Goal: Information Seeking & Learning: Check status

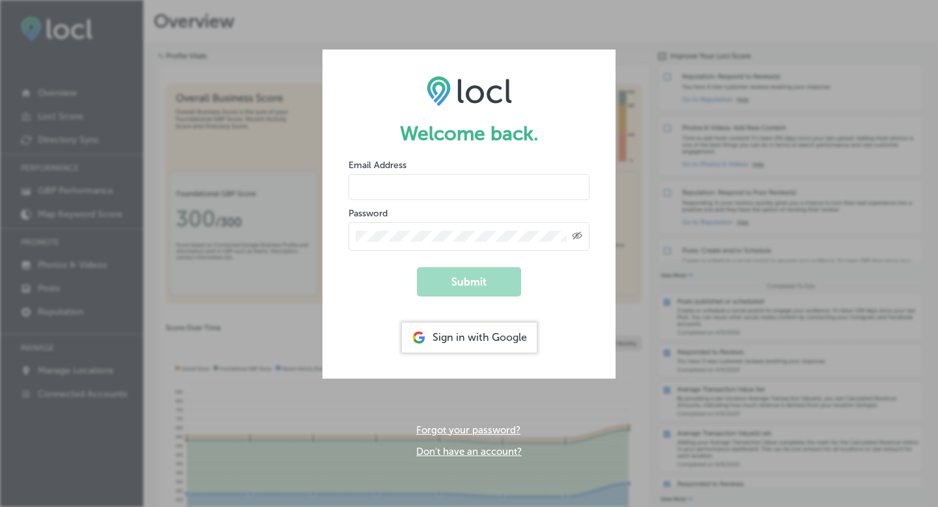
click at [437, 190] on input "email" at bounding box center [469, 187] width 241 height 26
click at [398, 180] on input "email" at bounding box center [469, 187] width 241 height 26
type input "[EMAIL_ADDRESS][DOMAIN_NAME]"
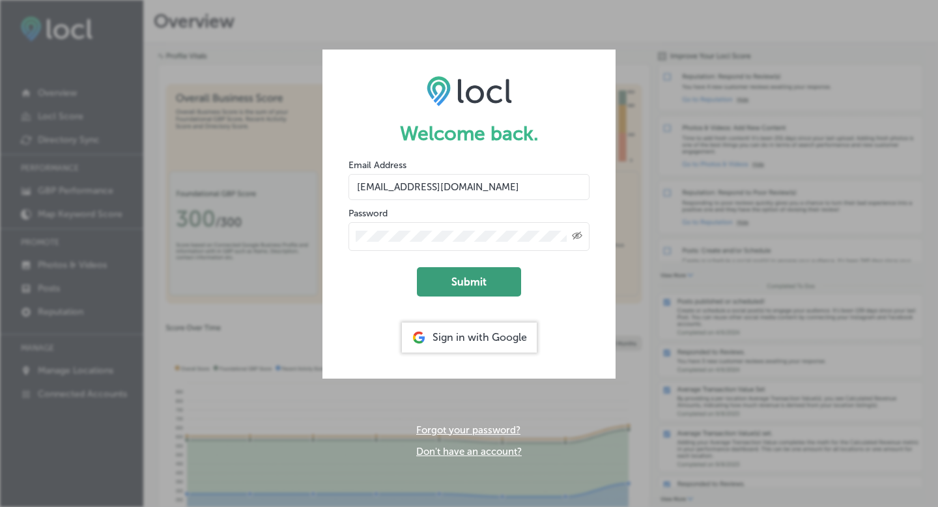
click at [485, 276] on button "Submit" at bounding box center [469, 281] width 104 height 29
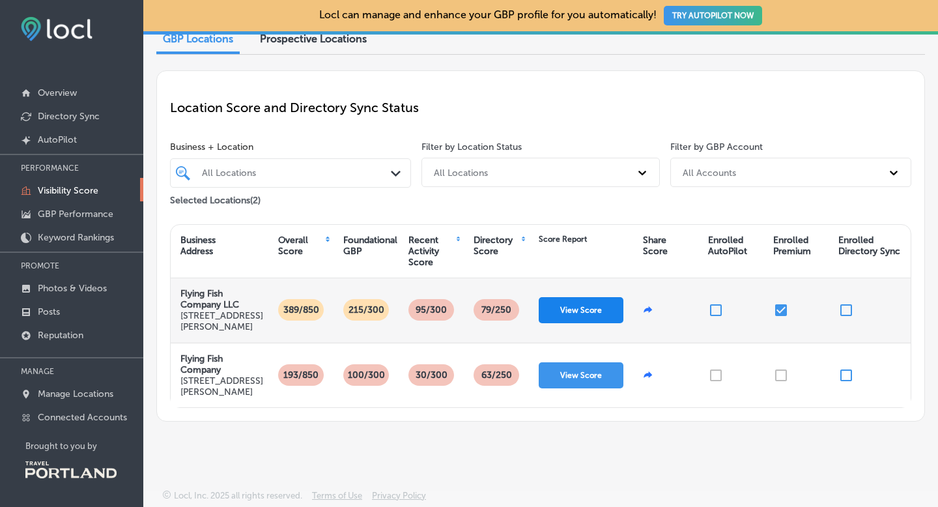
scroll to position [87, 0]
click at [599, 297] on button "View Score" at bounding box center [581, 310] width 85 height 26
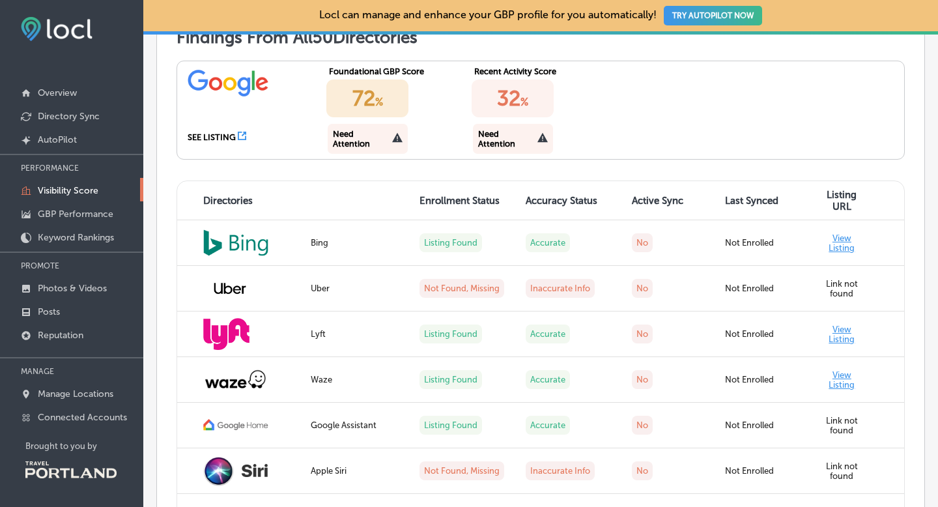
scroll to position [1284, 0]
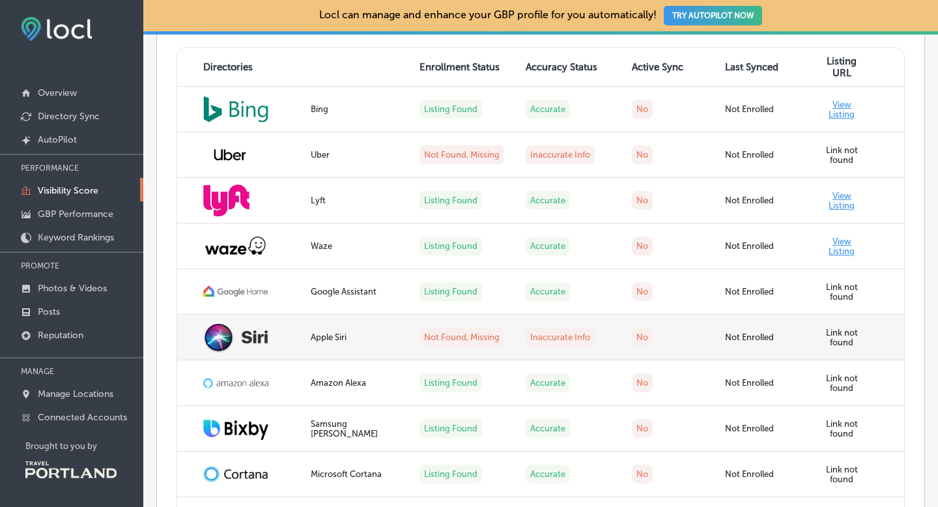
click at [828, 334] on label "Link not found" at bounding box center [842, 338] width 32 height 20
click at [567, 337] on label "Inaccurate Info" at bounding box center [560, 337] width 69 height 19
click at [219, 334] on img at bounding box center [235, 337] width 65 height 31
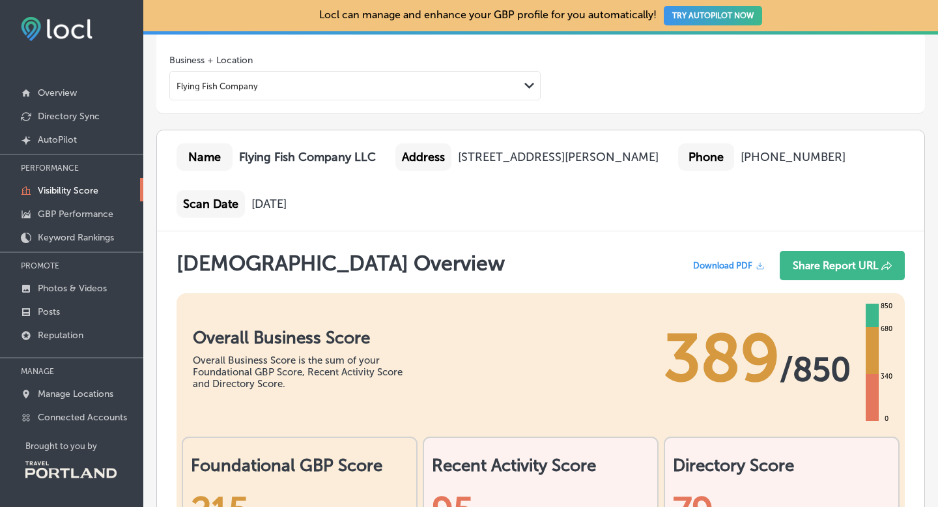
scroll to position [0, 0]
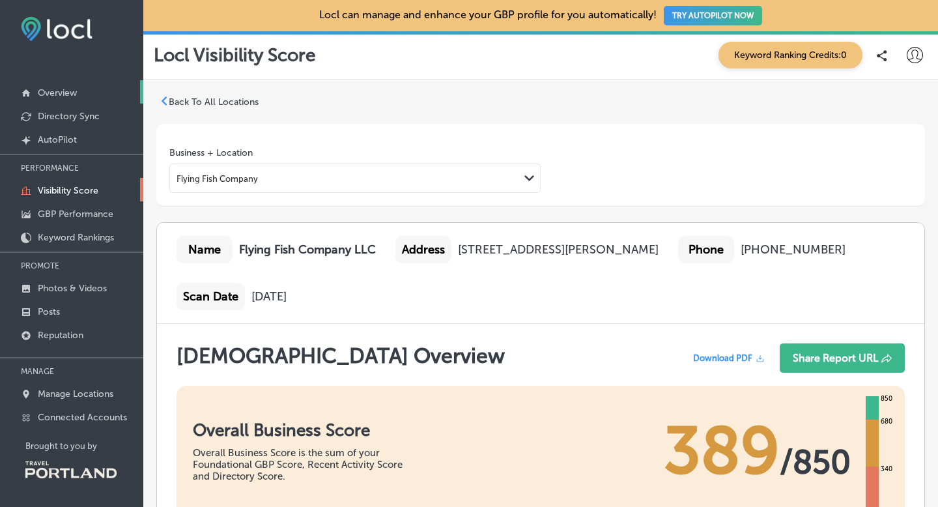
click at [70, 90] on p "Overview" at bounding box center [57, 92] width 39 height 11
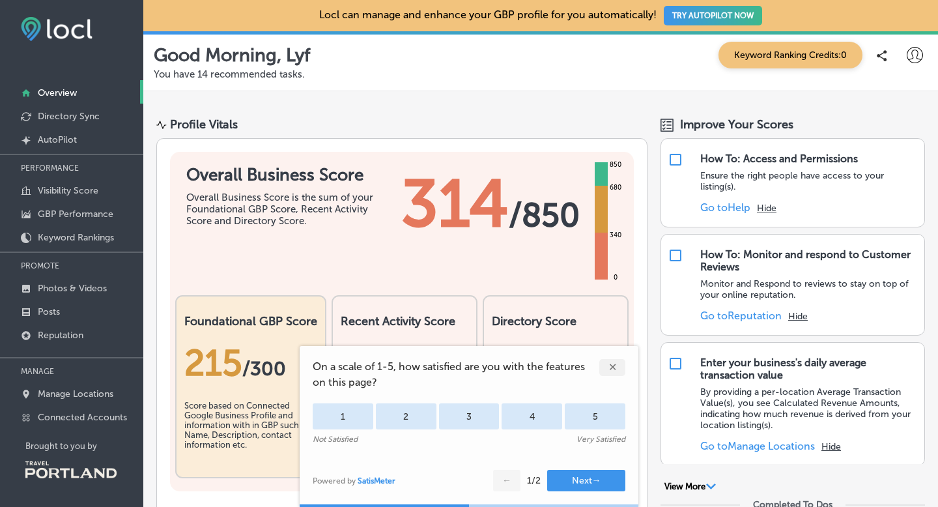
click at [613, 362] on div "✕" at bounding box center [612, 367] width 26 height 17
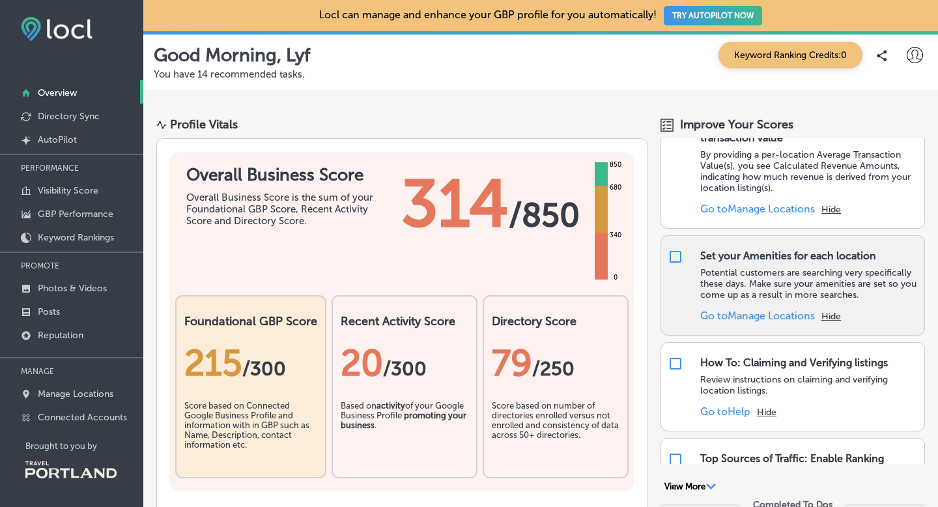
scroll to position [229, 0]
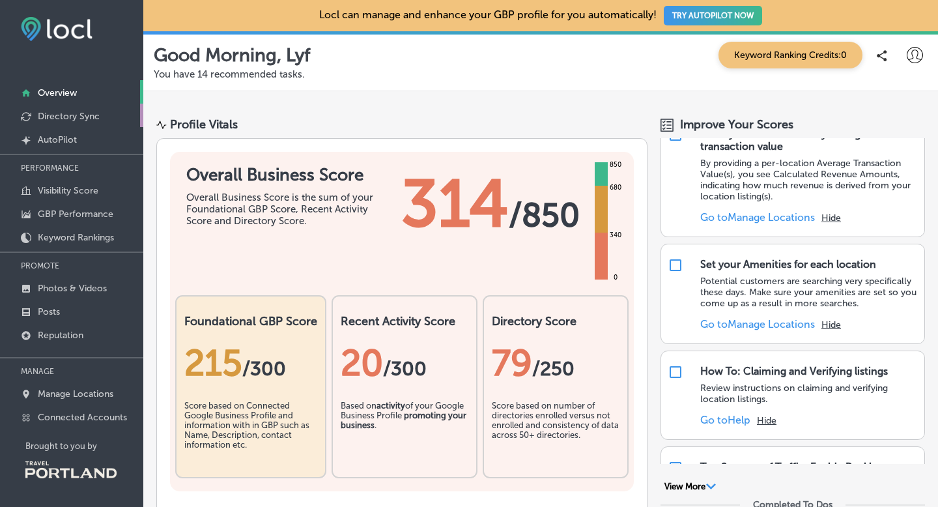
click at [65, 117] on p "Directory Sync" at bounding box center [69, 116] width 62 height 11
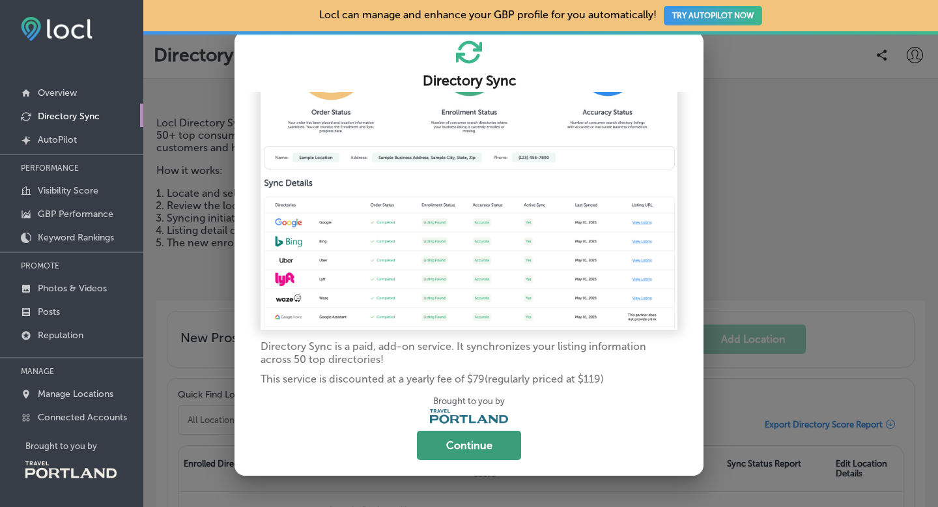
scroll to position [7, 0]
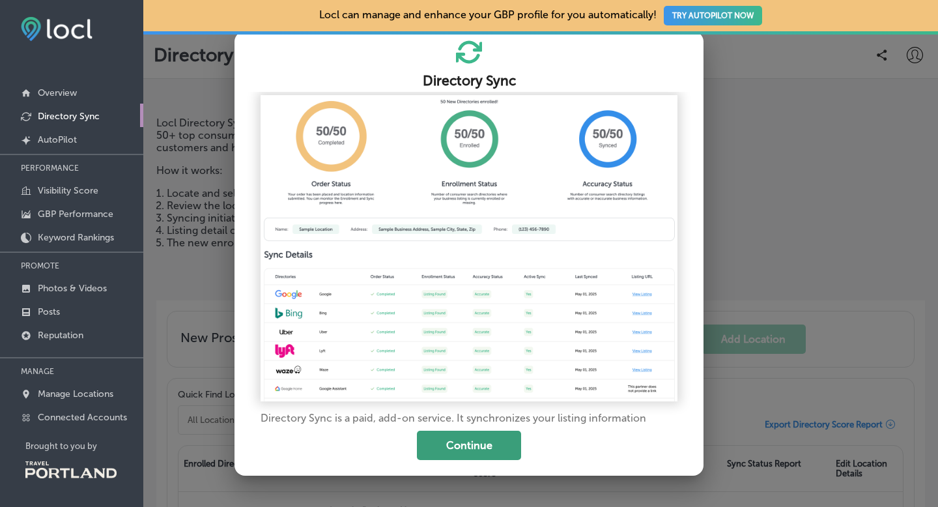
click at [466, 444] on button "Continue" at bounding box center [469, 445] width 104 height 29
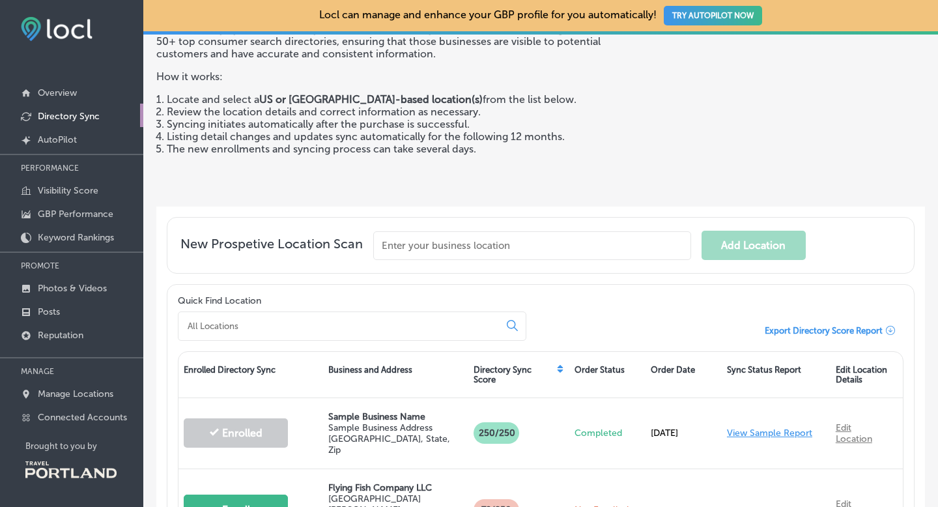
scroll to position [238, 0]
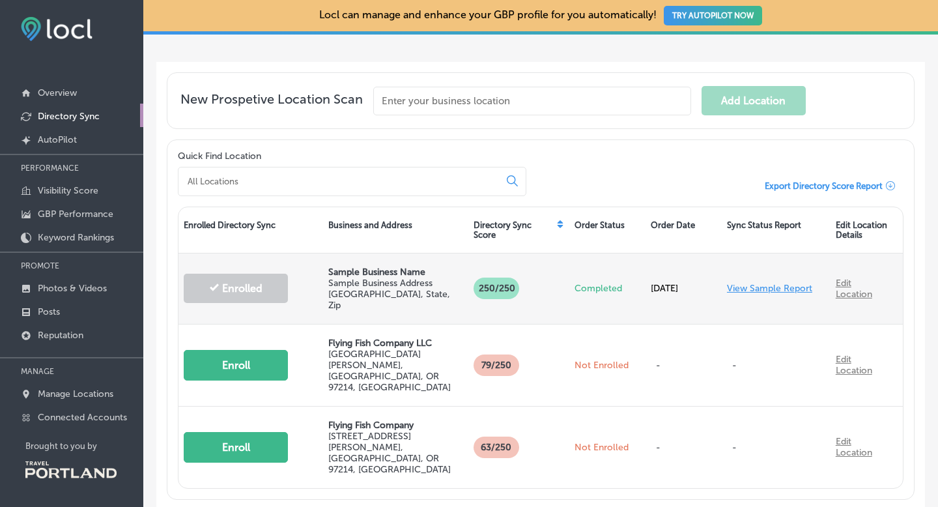
click at [847, 286] on link "Edit Location" at bounding box center [854, 289] width 36 height 22
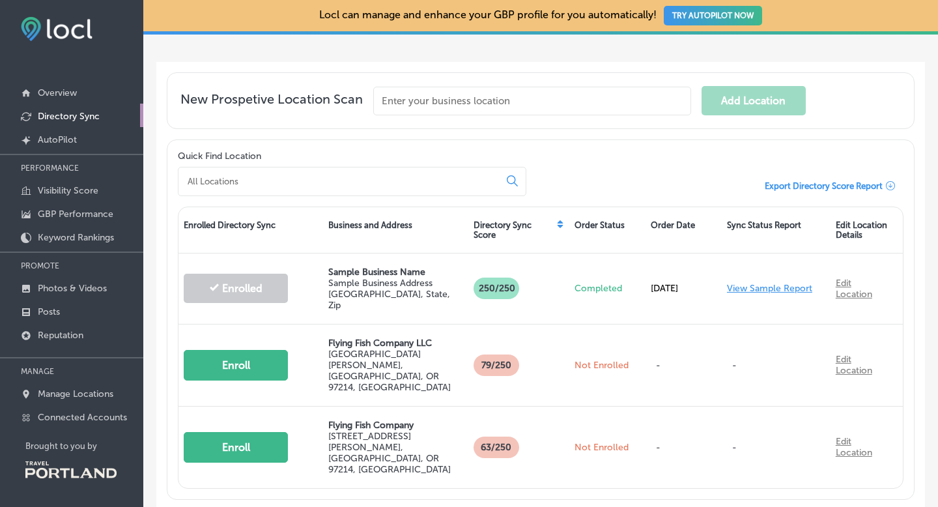
scroll to position [0, 0]
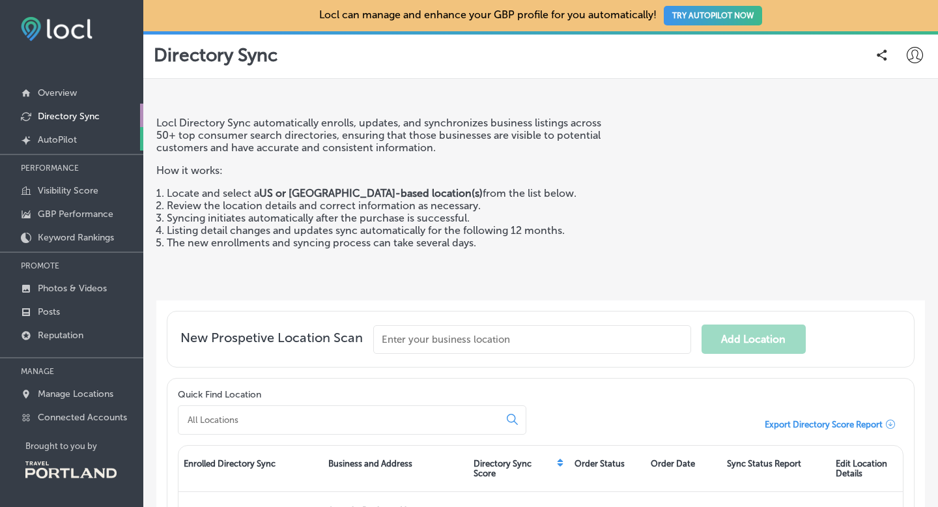
click at [60, 138] on p "AutoPilot" at bounding box center [57, 139] width 39 height 11
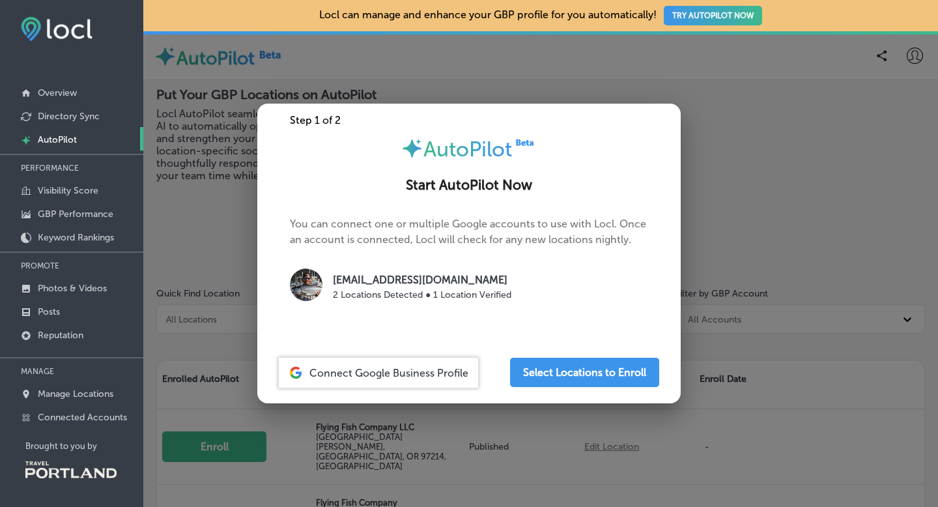
click at [428, 81] on div at bounding box center [469, 253] width 938 height 507
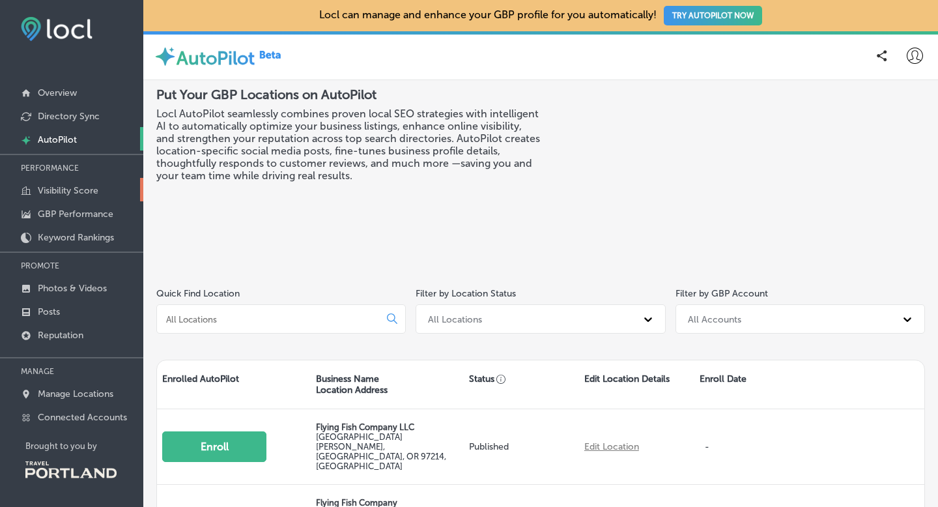
click at [59, 189] on p "Visibility Score" at bounding box center [68, 190] width 61 height 11
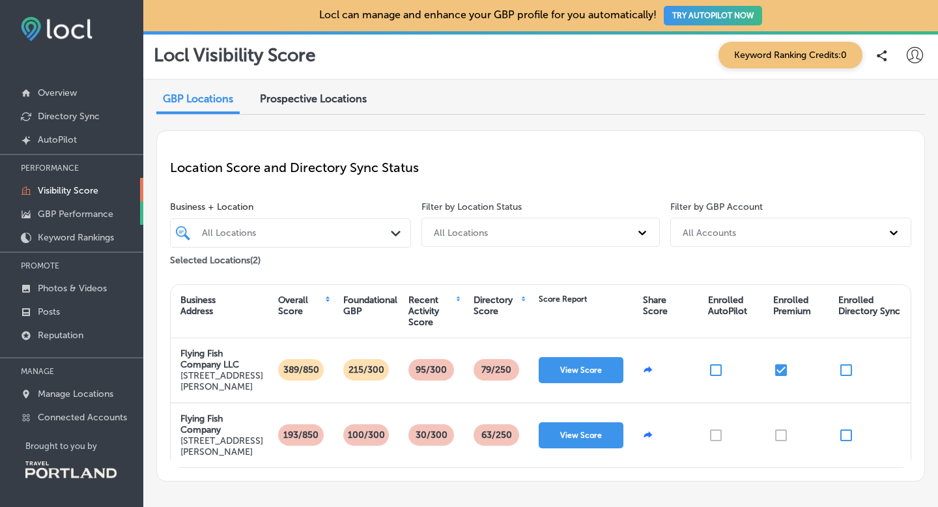
click at [63, 213] on p "GBP Performance" at bounding box center [76, 213] width 76 height 11
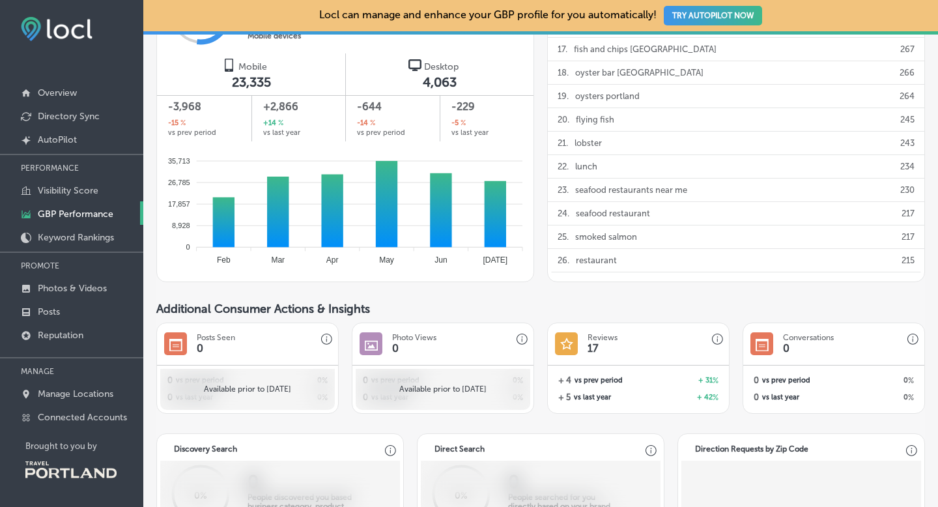
scroll to position [1201, 0]
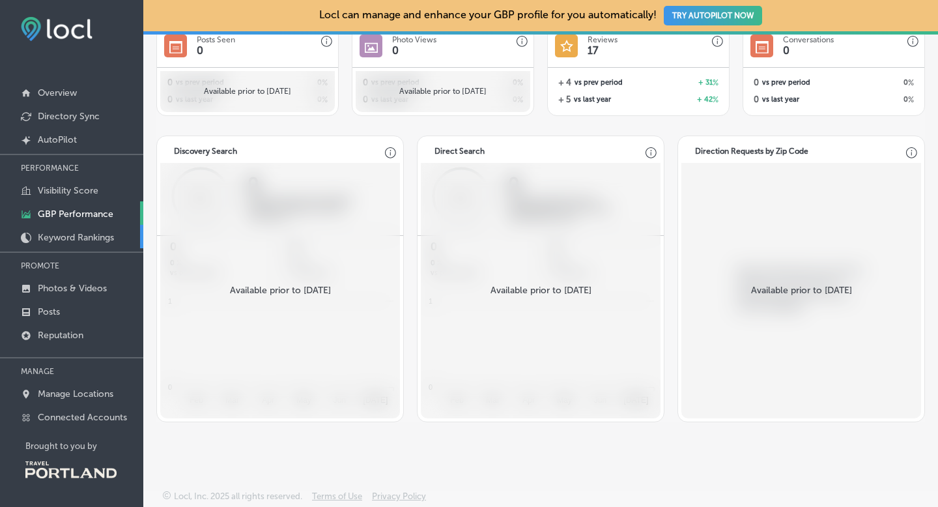
click at [78, 234] on p "Keyword Rankings" at bounding box center [76, 237] width 76 height 11
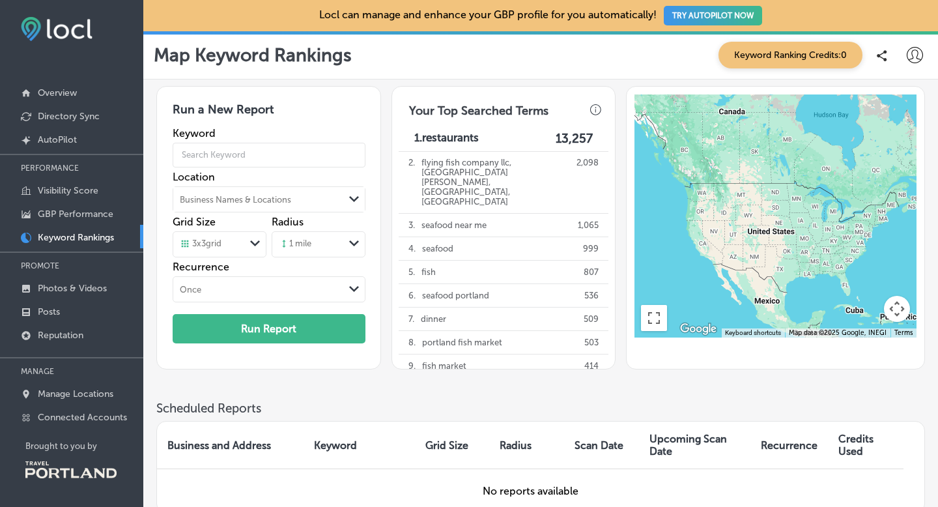
scroll to position [8, 0]
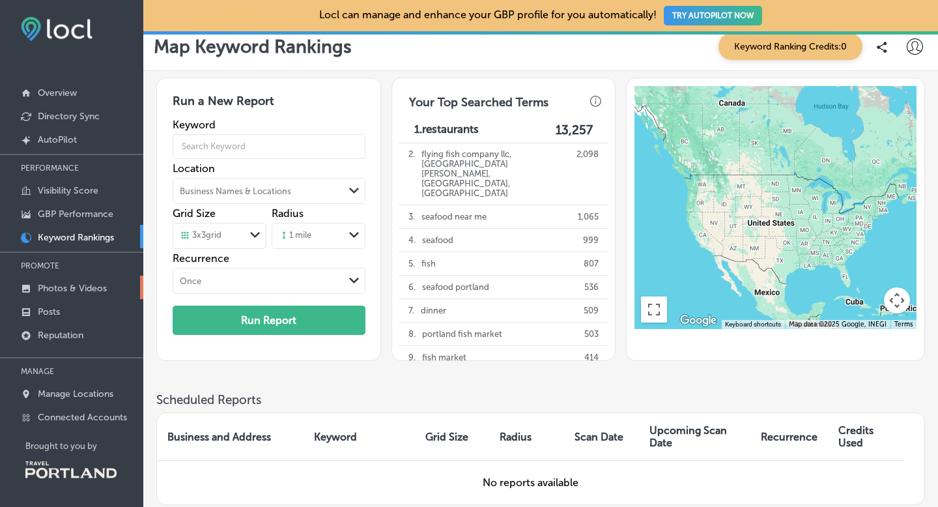
click at [55, 290] on p "Photos & Videos" at bounding box center [72, 288] width 69 height 11
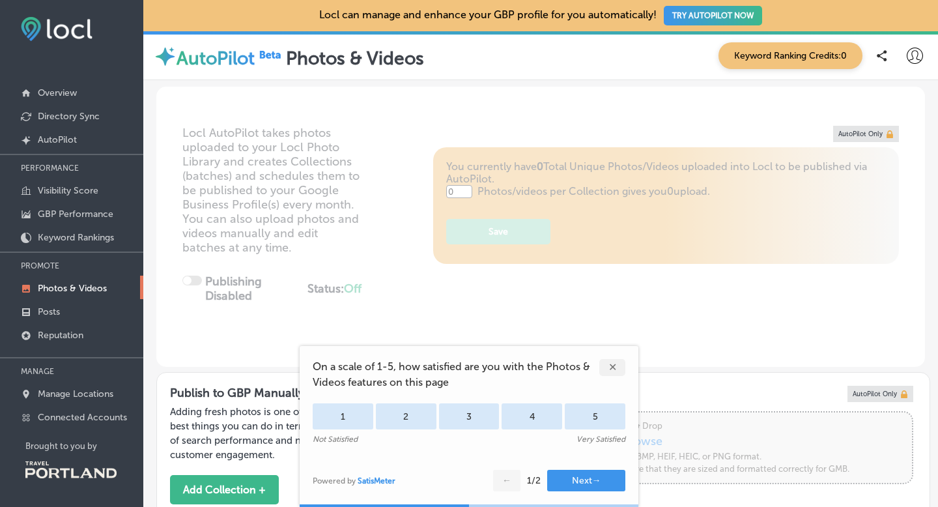
click at [613, 367] on div "✕" at bounding box center [612, 367] width 26 height 17
type input "5"
